Goal: Information Seeking & Learning: Learn about a topic

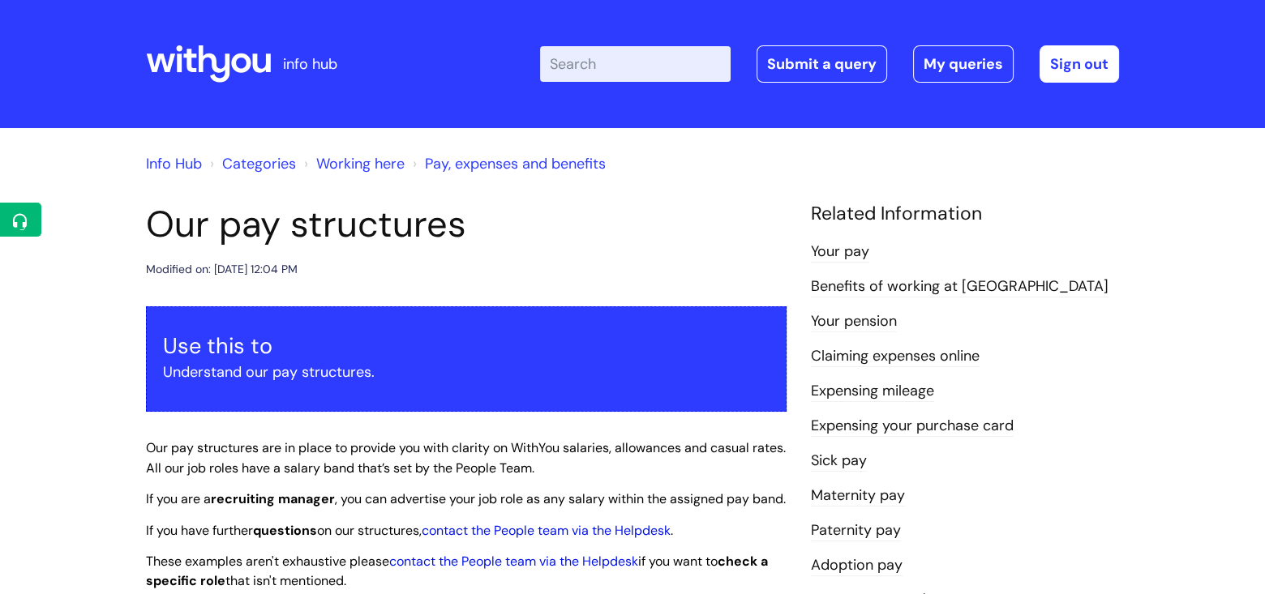
click at [180, 164] on link "Info Hub" at bounding box center [174, 163] width 56 height 19
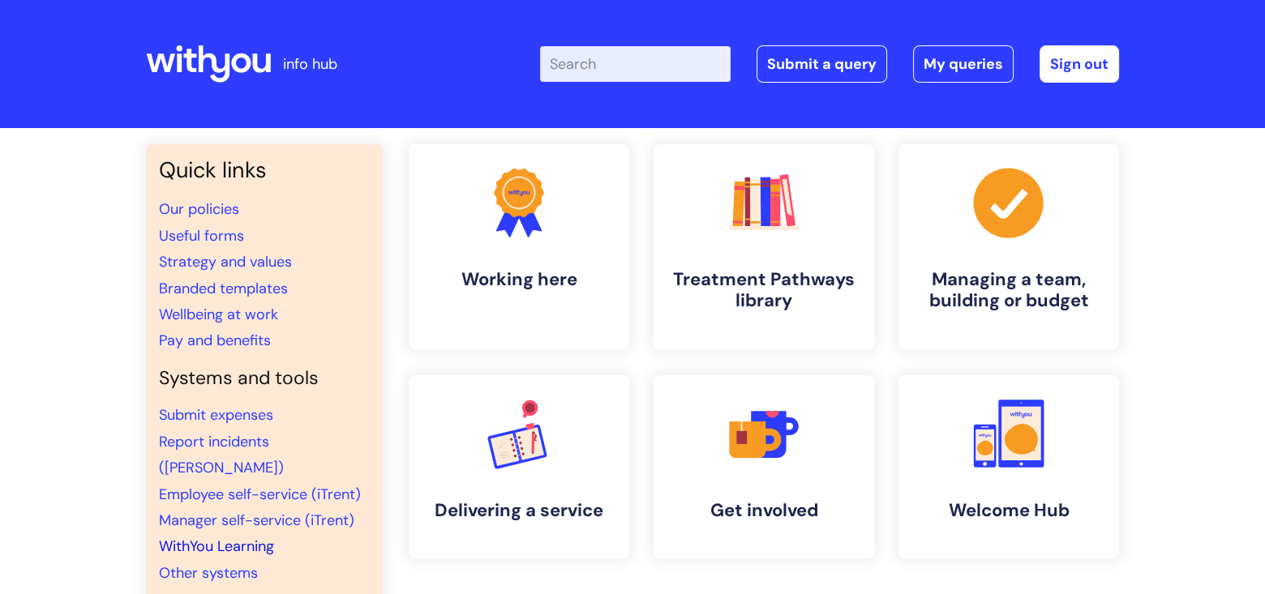
click at [230, 537] on link "WithYou Learning" at bounding box center [216, 546] width 115 height 19
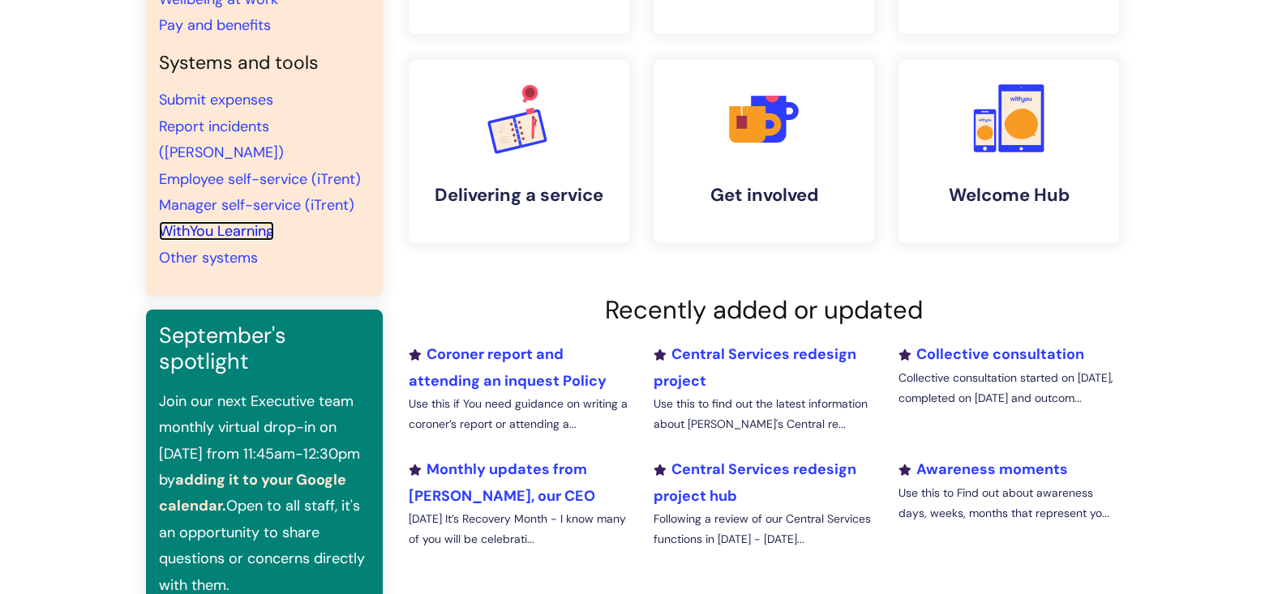
scroll to position [324, 0]
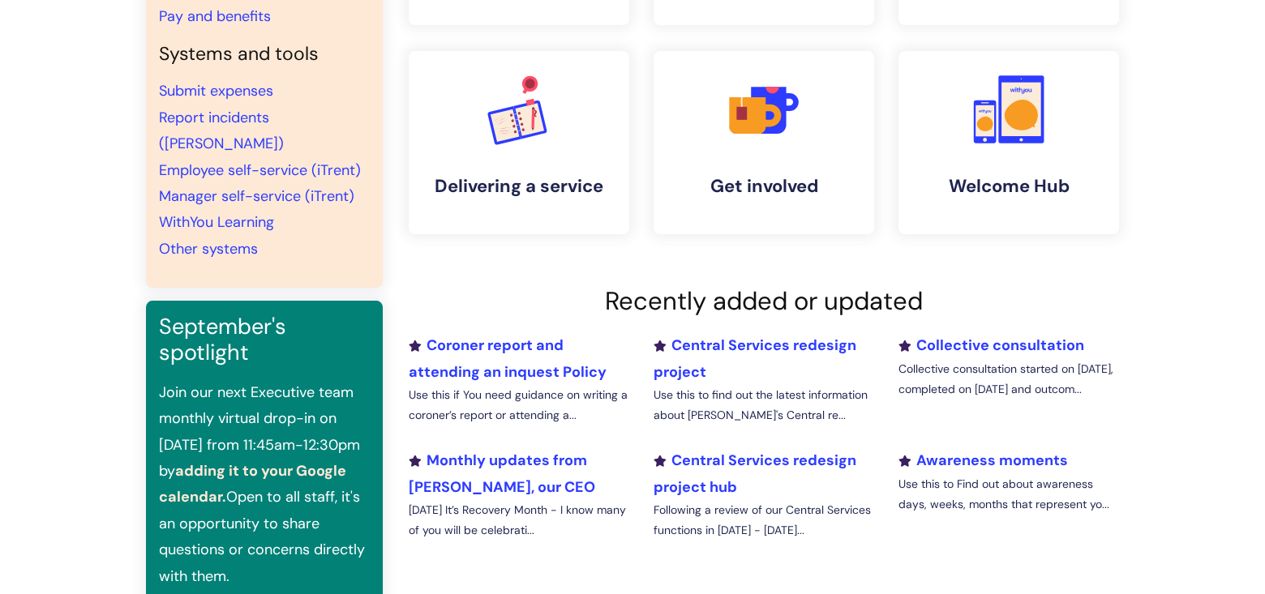
click at [268, 461] on link "adding it to your Google calendar." at bounding box center [252, 483] width 187 height 45
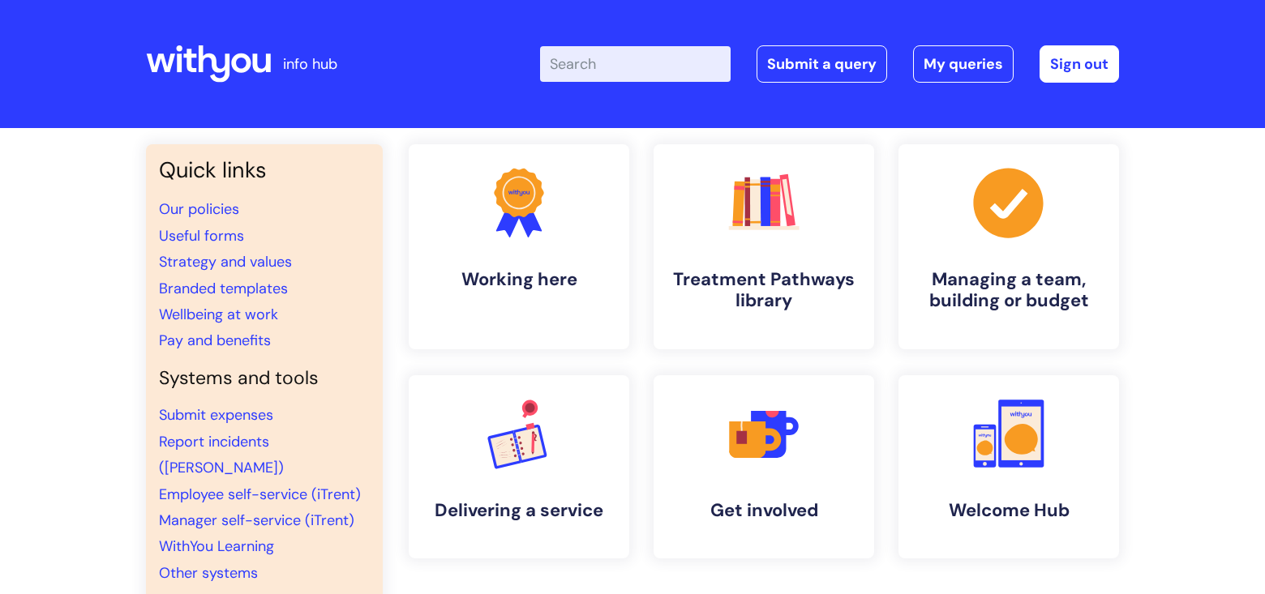
scroll to position [324, 0]
